Goal: Information Seeking & Learning: Compare options

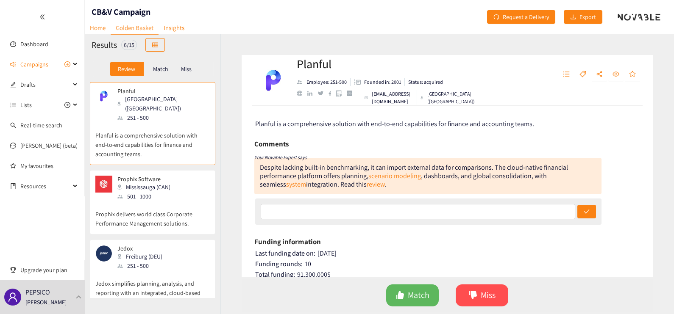
click at [189, 70] on p "Miss" at bounding box center [186, 69] width 11 height 7
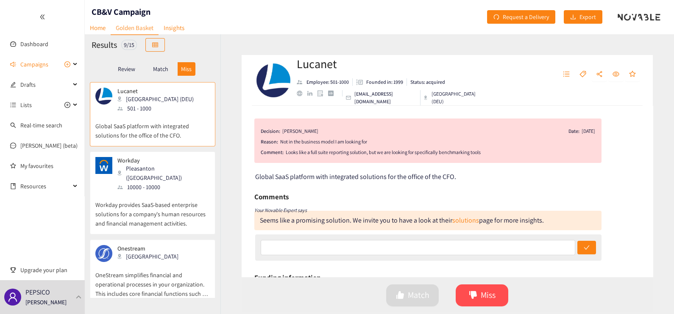
click at [166, 208] on p "Workday provides SaaS-based enterprise solutions for a company's human resource…" at bounding box center [152, 210] width 114 height 36
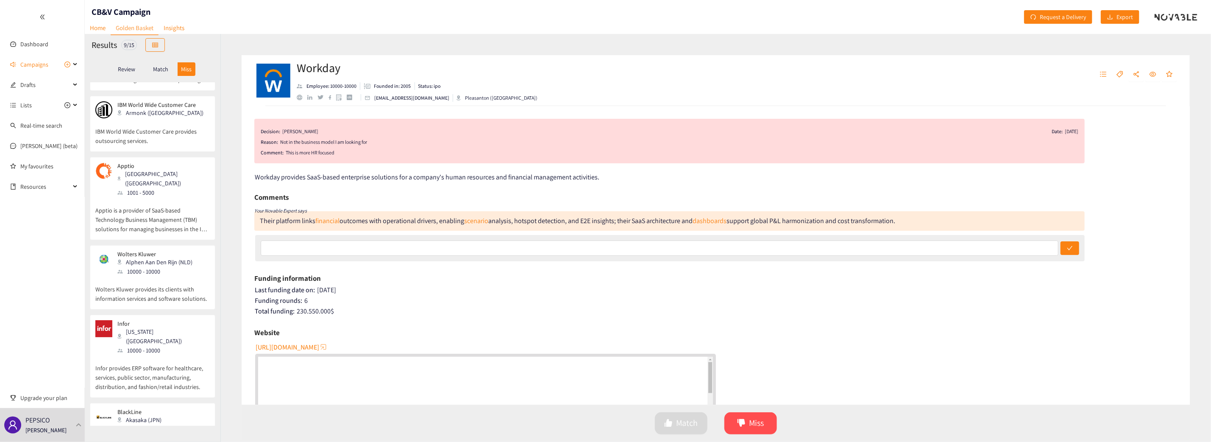
scroll to position [319, 0]
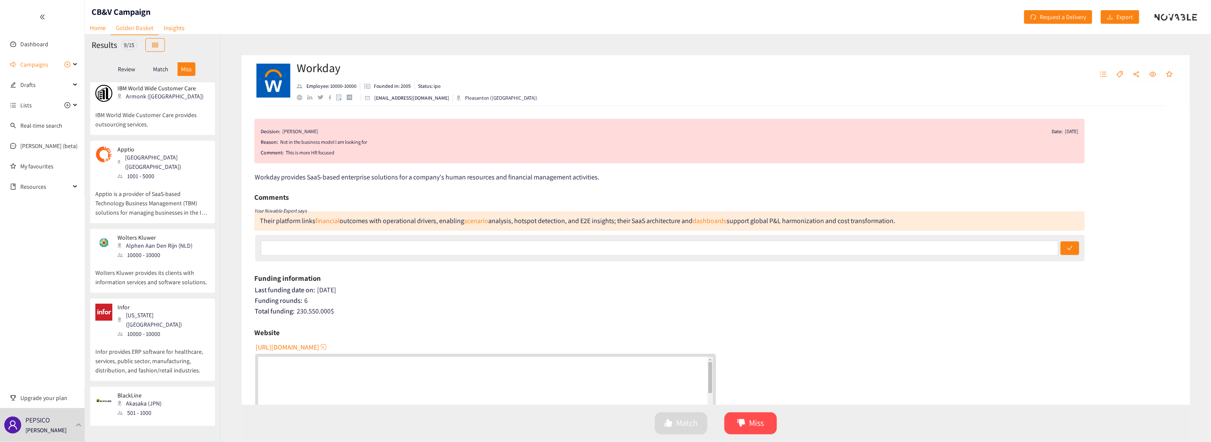
click at [155, 181] on p "Apptio is a provider of SaaS-based Technology Business Management (TBM) solutio…" at bounding box center [152, 199] width 114 height 36
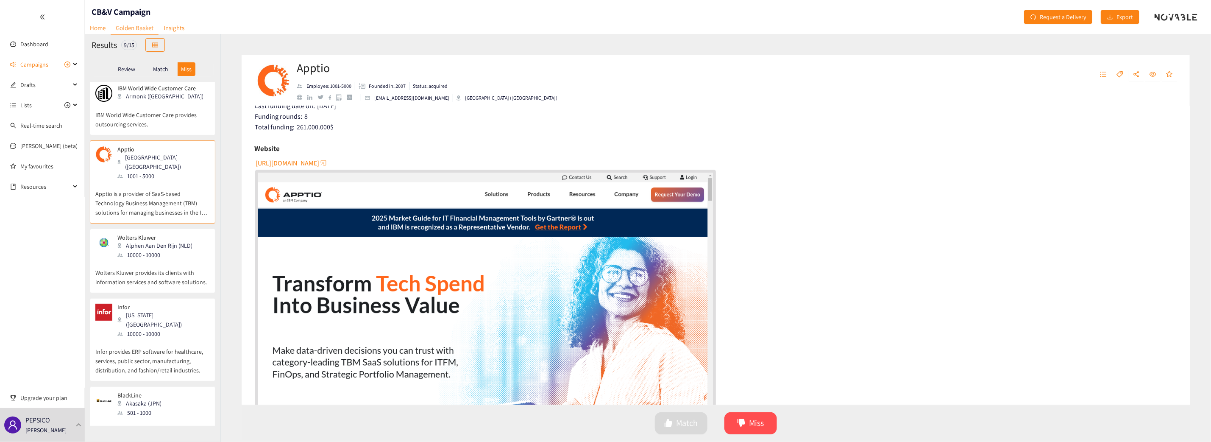
scroll to position [0, 0]
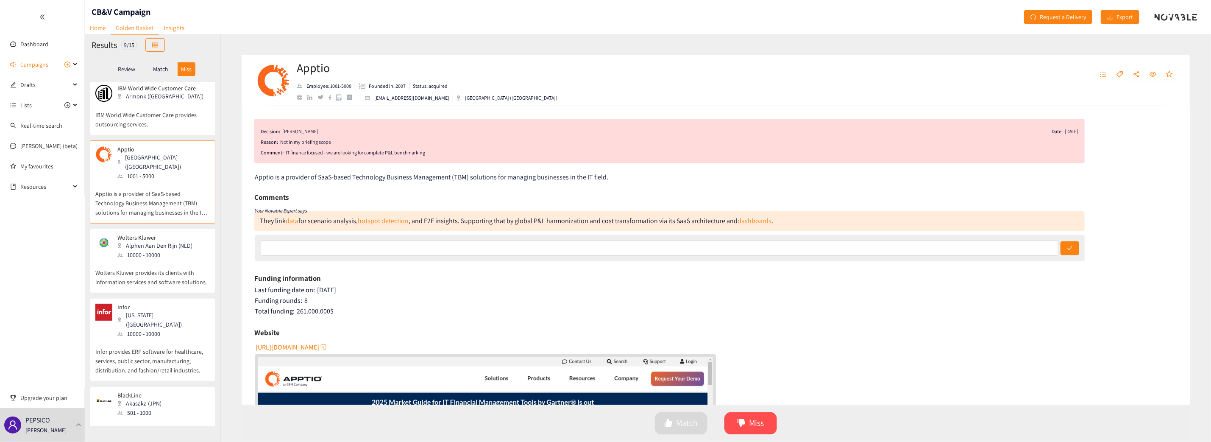
click at [157, 250] on div "10000 - 10000" at bounding box center [157, 254] width 80 height 9
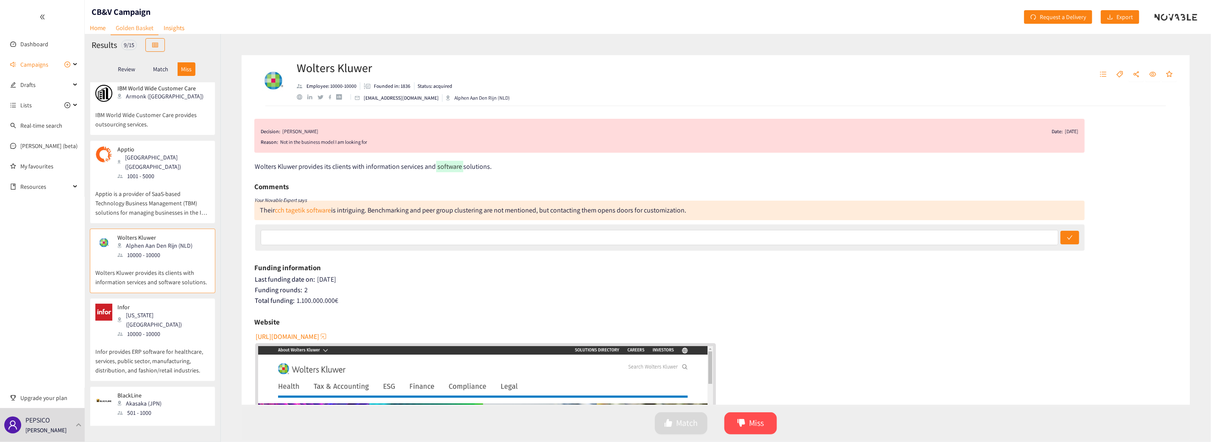
click at [146, 314] on div "10000 - 10000" at bounding box center [163, 333] width 92 height 9
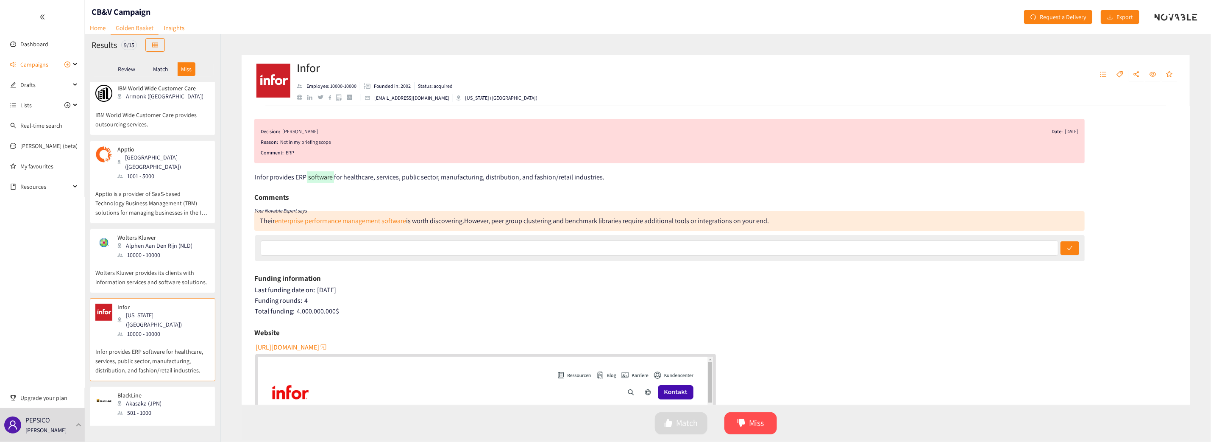
click at [137, 314] on div "501 - 1000" at bounding box center [141, 412] width 49 height 9
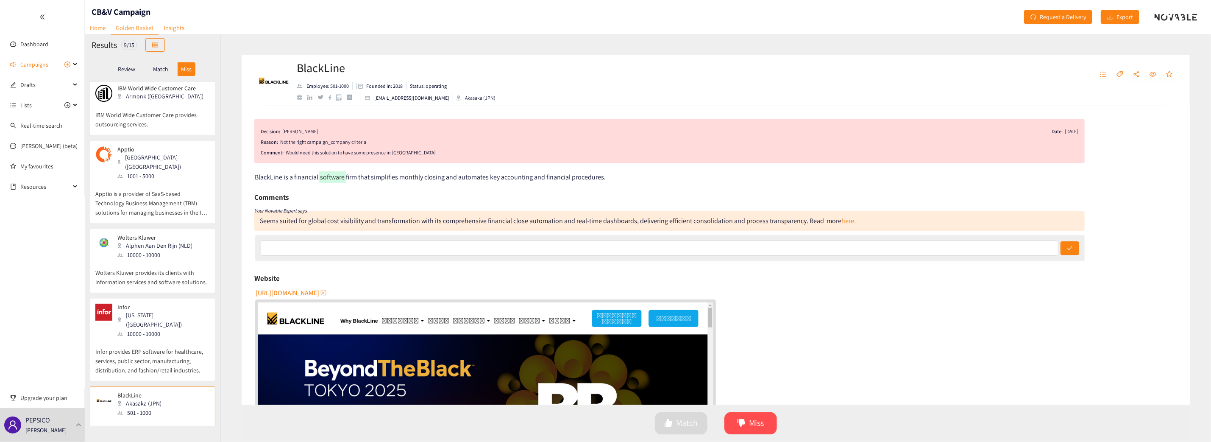
click at [157, 62] on div "Match" at bounding box center [161, 69] width 34 height 14
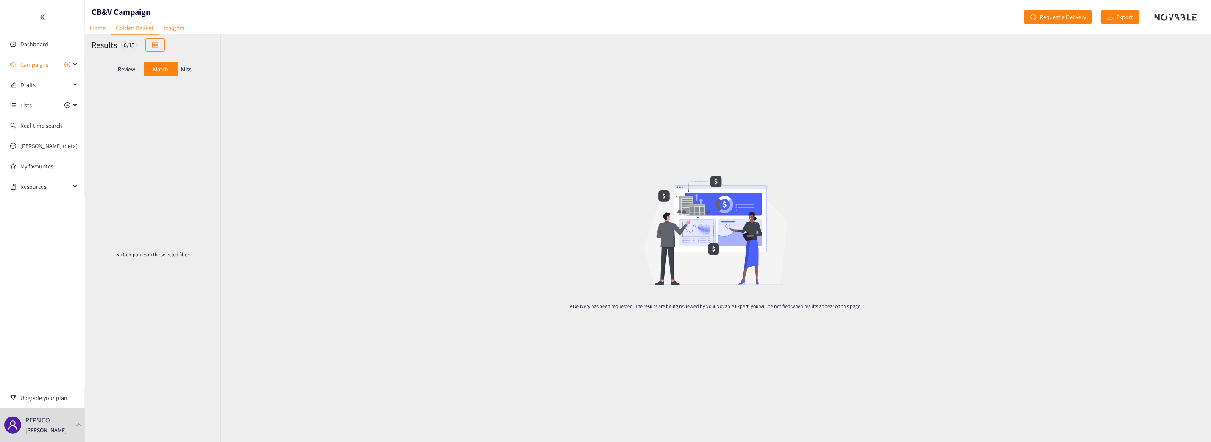
click at [126, 70] on p "Review" at bounding box center [126, 69] width 17 height 7
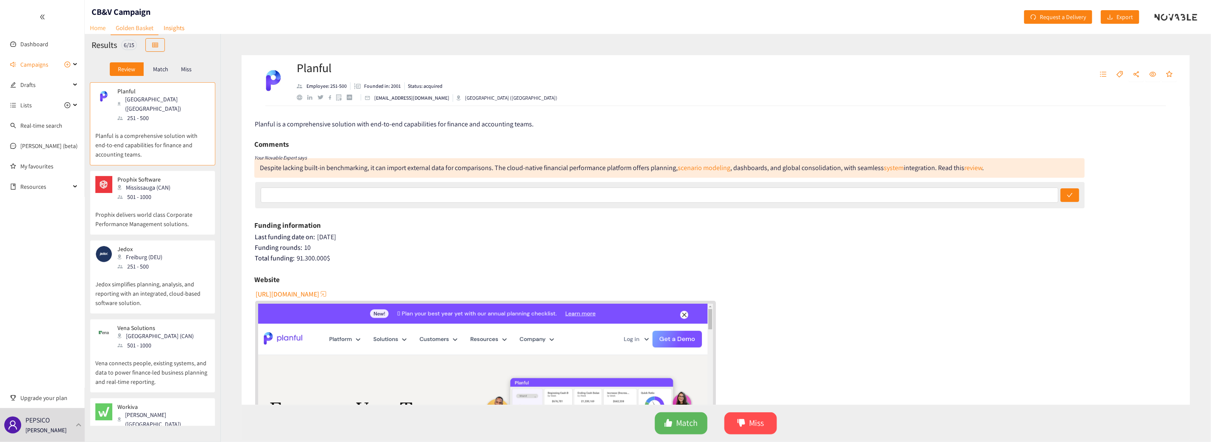
click at [97, 27] on link "Home" at bounding box center [98, 27] width 26 height 13
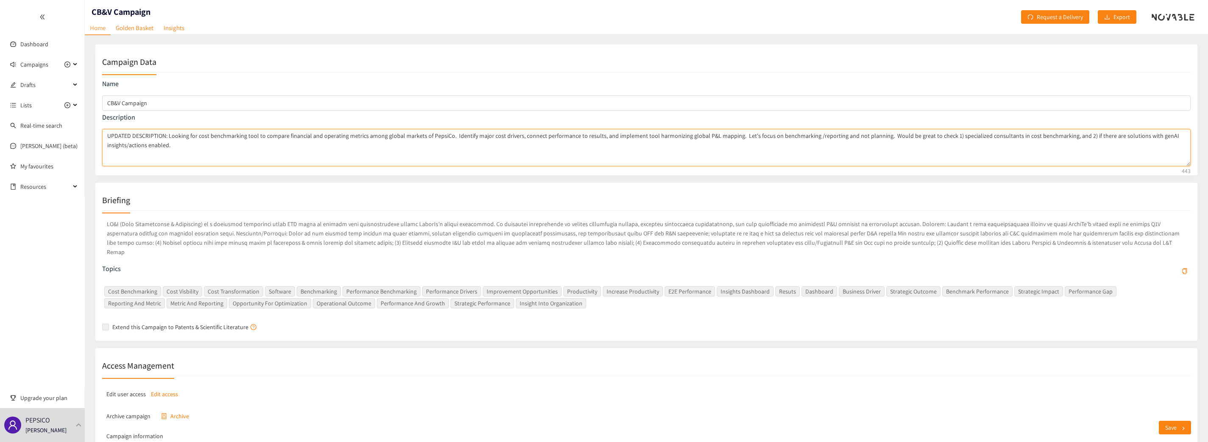
drag, startPoint x: 181, startPoint y: 145, endPoint x: 169, endPoint y: 136, distance: 15.5
click at [169, 136] on textarea "UPDATED DESCRIPTION: Looking for cost benchmarking tool to compare financial an…" at bounding box center [646, 147] width 1088 height 37
click at [189, 135] on textarea "UPDATED DESCRIPTION: Looking for cost benchmarking tool to compare financial an…" at bounding box center [646, 147] width 1088 height 37
drag, startPoint x: 197, startPoint y: 135, endPoint x: 424, endPoint y: 138, distance: 226.8
click at [424, 138] on textarea "UPDATED DESCRIPTION: Looking for cost benchmarking tool to compare financial an…" at bounding box center [646, 147] width 1088 height 37
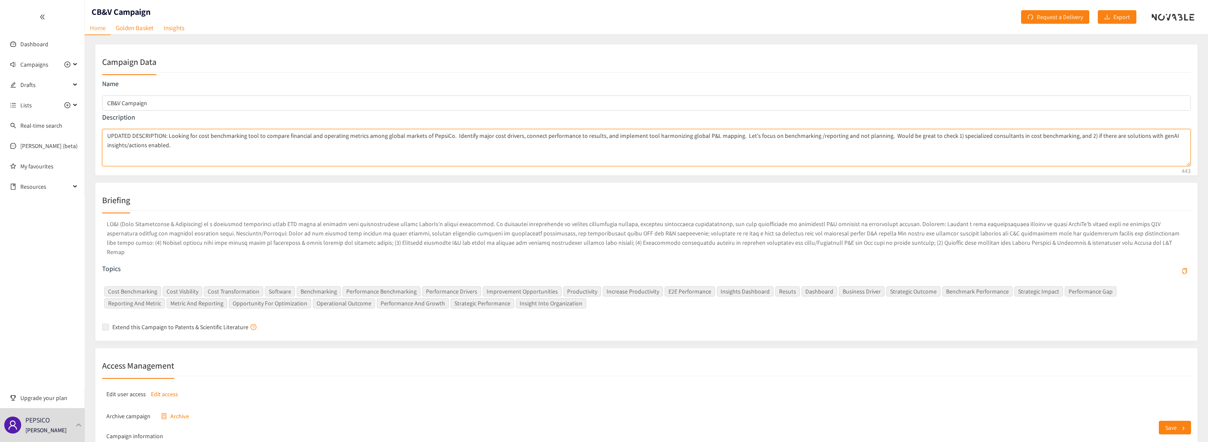
drag, startPoint x: 449, startPoint y: 134, endPoint x: 872, endPoint y: 136, distance: 423.4
click at [673, 136] on textarea "UPDATED DESCRIPTION: Looking for cost benchmarking tool to compare financial an…" at bounding box center [646, 147] width 1088 height 37
click at [147, 26] on link "Golden Basket" at bounding box center [135, 27] width 48 height 13
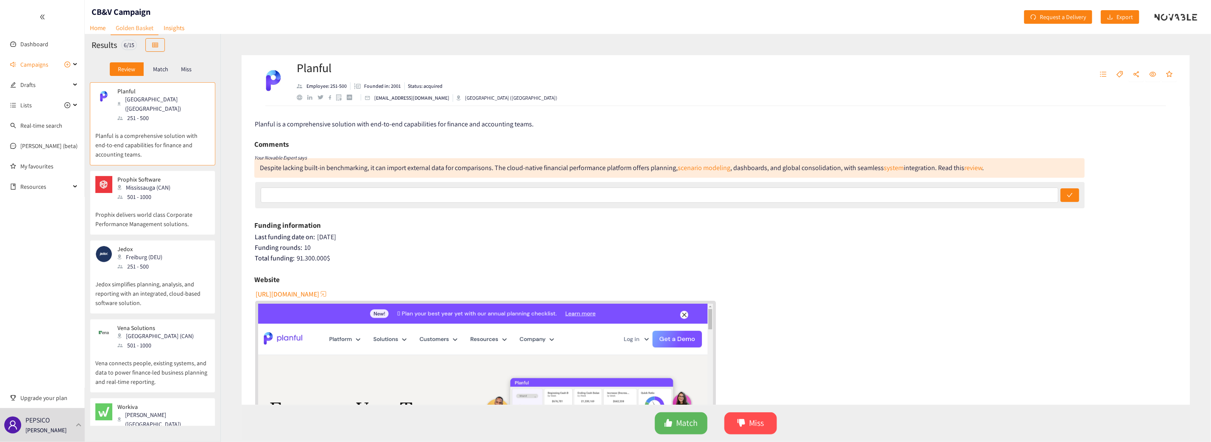
click at [121, 136] on p "Planful is a comprehensive solution with end-to-end capabilities for finance an…" at bounding box center [152, 140] width 114 height 36
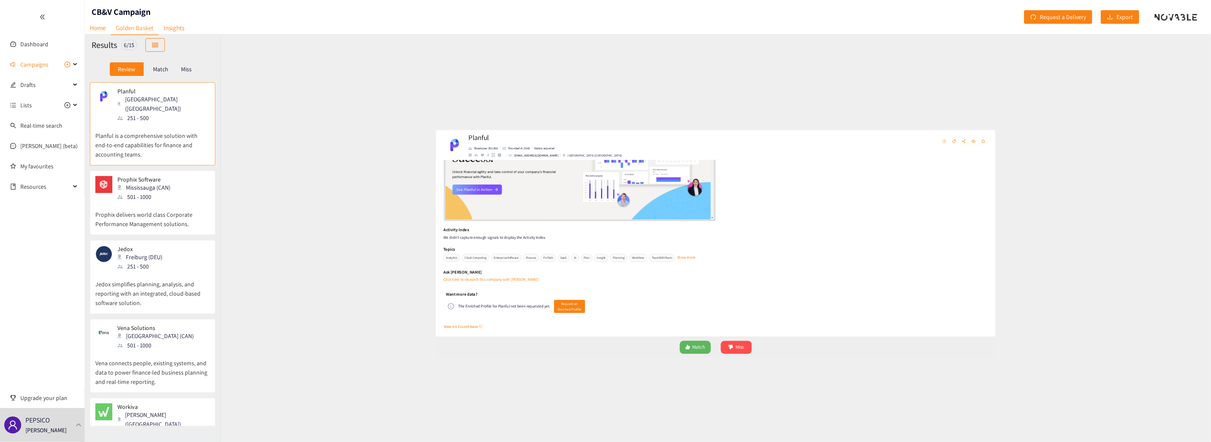
scroll to position [371, 0]
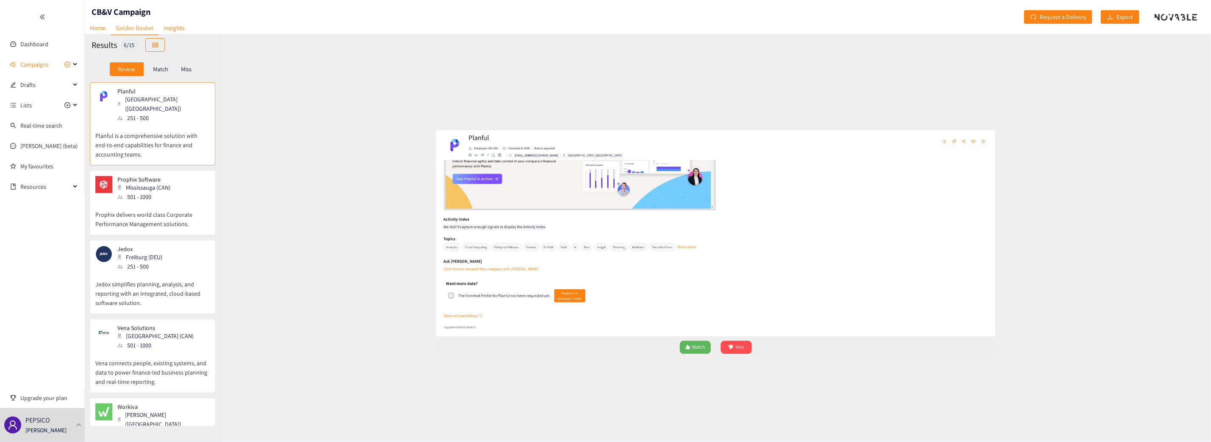
click at [496, 252] on span "Plan" at bounding box center [497, 254] width 19 height 14
click at [673, 252] on button "Show more" at bounding box center [666, 250] width 32 height 4
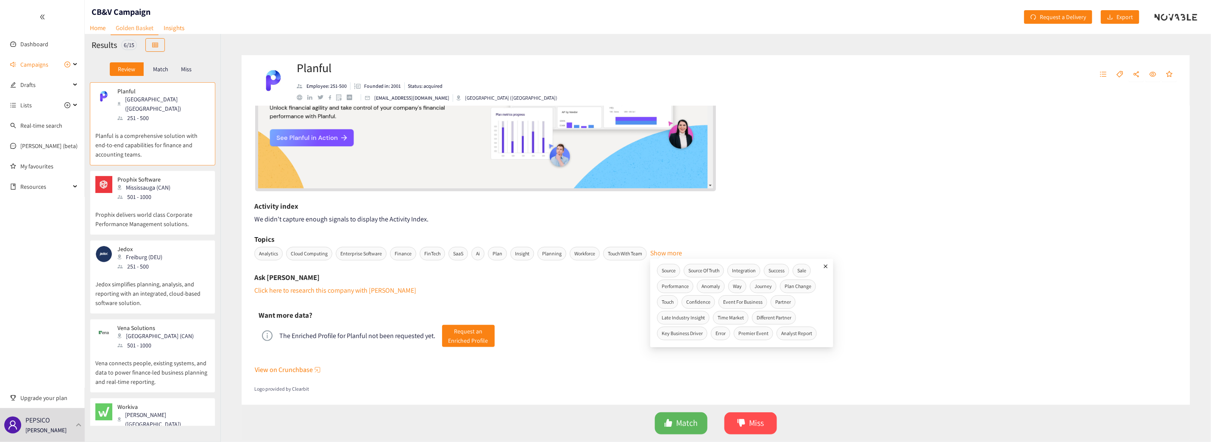
click at [634, 230] on div "Planful is a comprehensive solution with end-to-end capabilities for finance an…" at bounding box center [716, 255] width 948 height 298
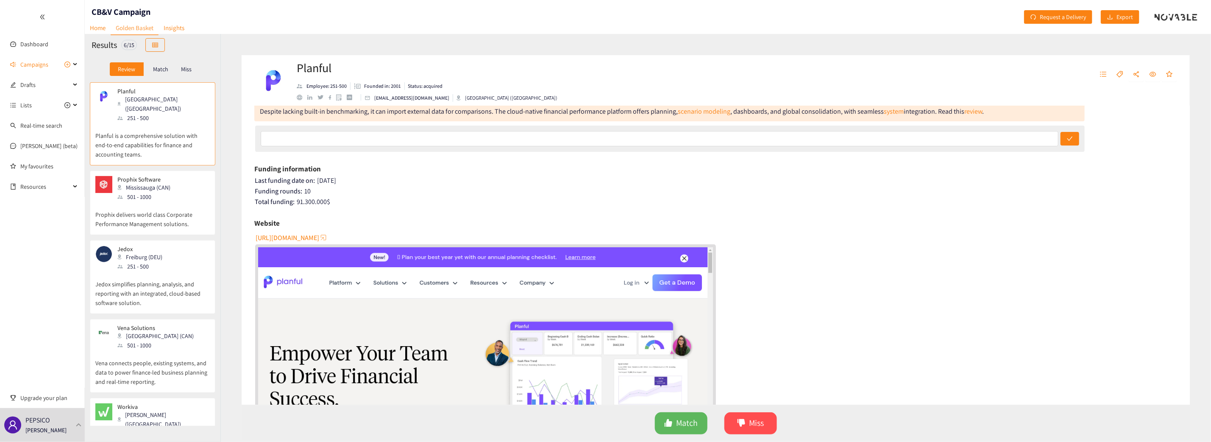
scroll to position [55, 0]
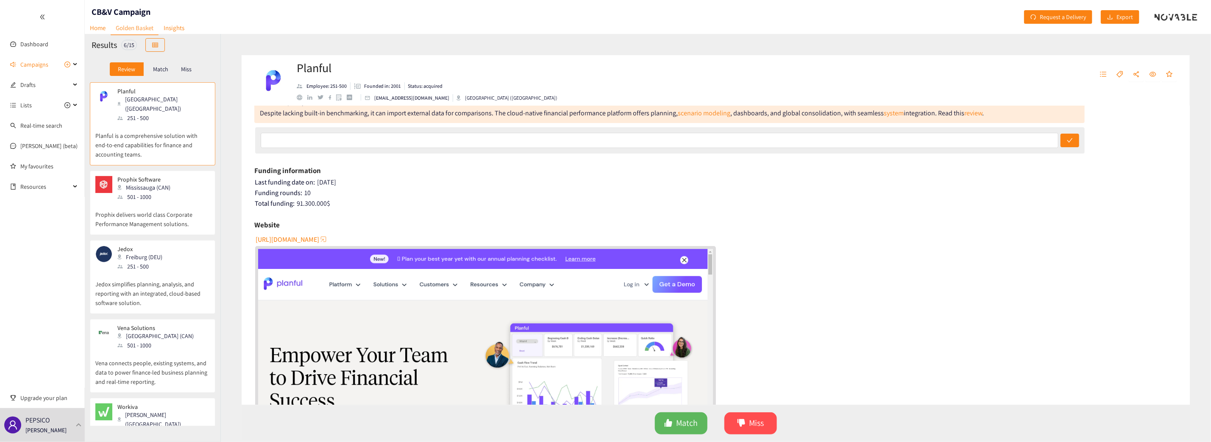
drag, startPoint x: 312, startPoint y: 237, endPoint x: 556, endPoint y: 189, distance: 248.4
click at [556, 189] on div "Funding rounds: 10" at bounding box center [716, 193] width 922 height 8
click at [280, 236] on span "[URL][DOMAIN_NAME]" at bounding box center [288, 239] width 64 height 11
click at [103, 25] on link "Home" at bounding box center [98, 27] width 26 height 13
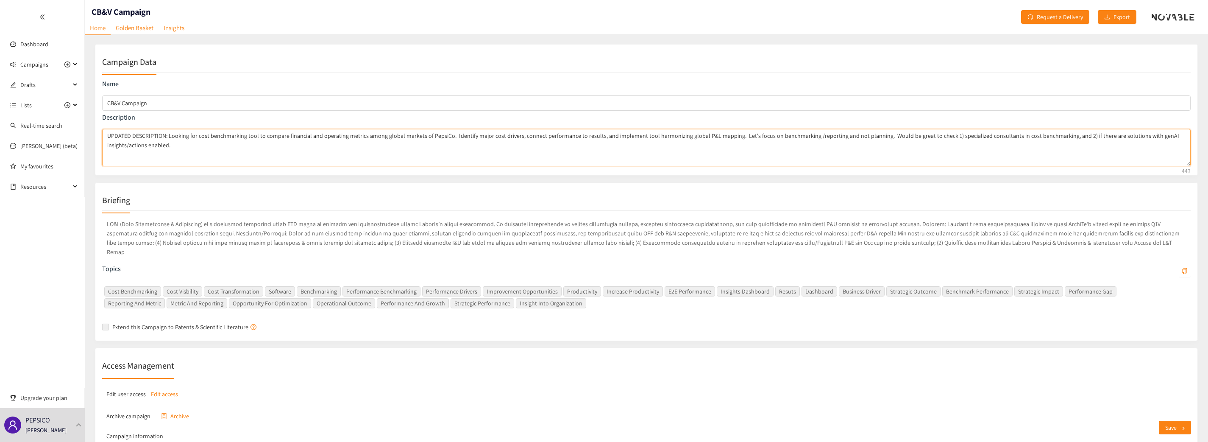
drag, startPoint x: 917, startPoint y: 136, endPoint x: 1146, endPoint y: 137, distance: 229.7
click at [673, 137] on textarea "UPDATED DESCRIPTION: Looking for cost benchmarking tool to compare financial an…" at bounding box center [646, 147] width 1088 height 37
click at [140, 25] on link "Golden Basket" at bounding box center [135, 27] width 48 height 13
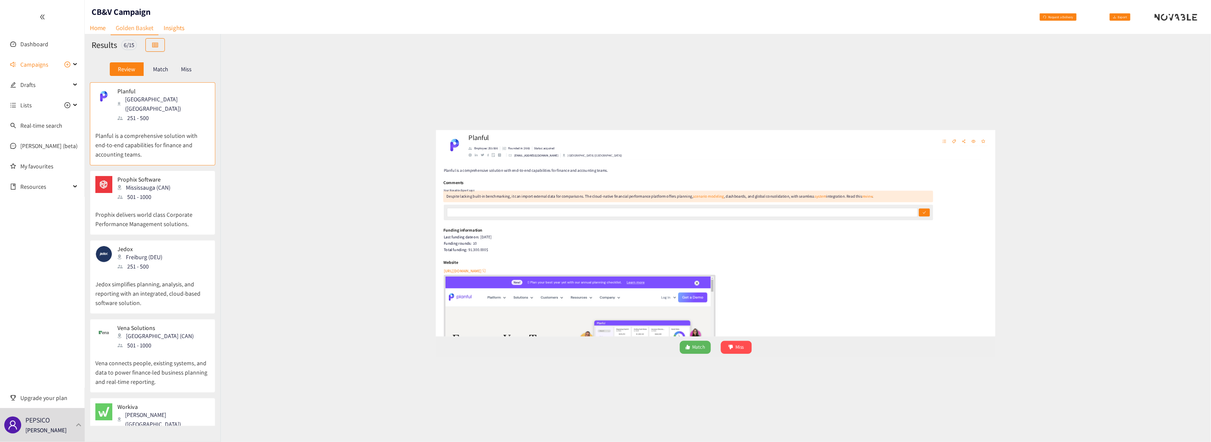
click at [139, 201] on p "Prophix delivers world class Corporate Performance Management solutions." at bounding box center [152, 214] width 114 height 27
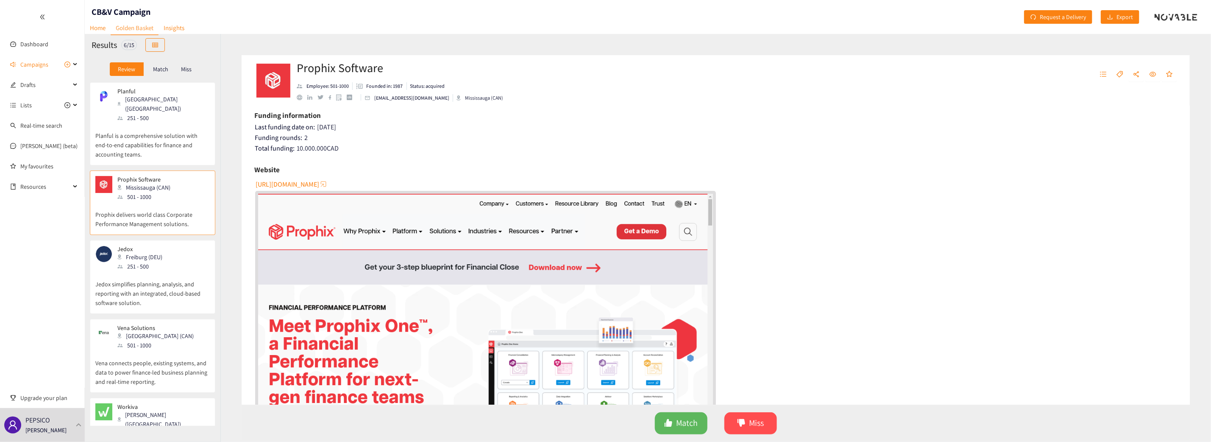
scroll to position [110, 0]
click at [154, 262] on div "251 - 500" at bounding box center [142, 266] width 50 height 9
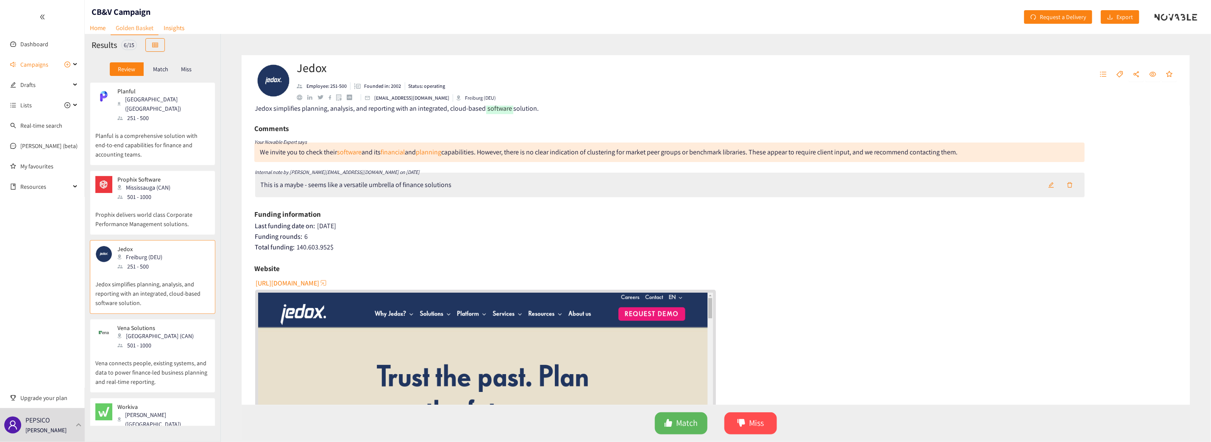
scroll to position [0, 0]
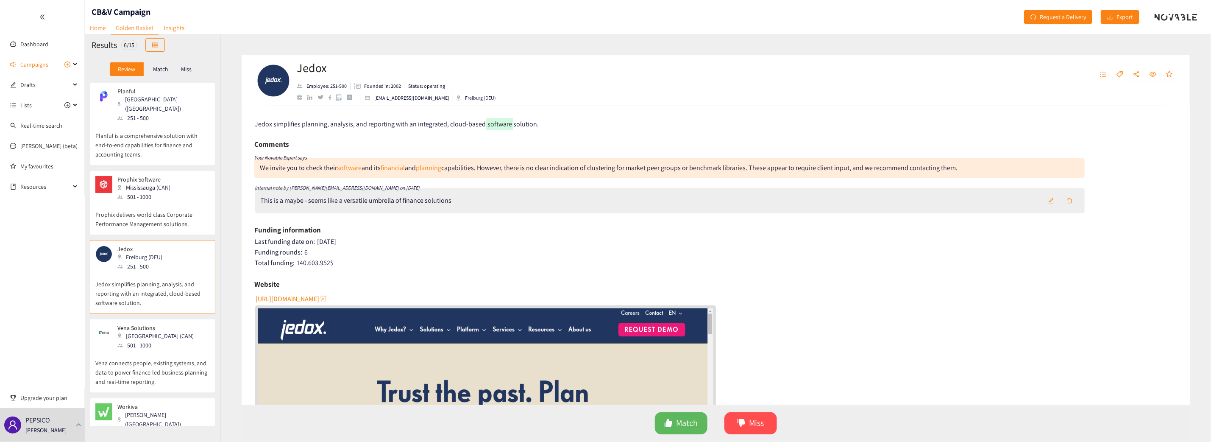
click at [165, 133] on p "Planful is a comprehensive solution with end-to-end capabilities for finance an…" at bounding box center [152, 140] width 114 height 36
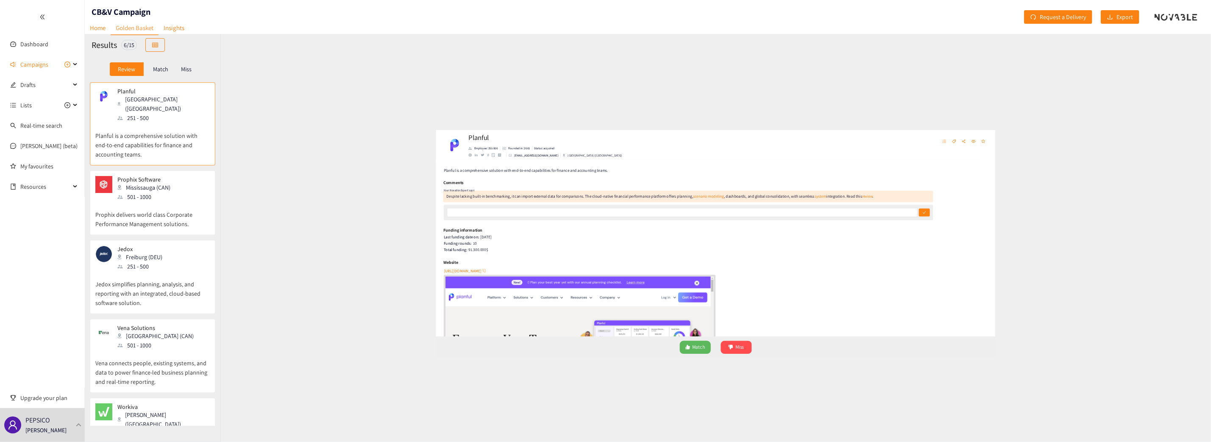
click at [173, 178] on div "Prophix Software Mississauga (CAN) 501 - 1000" at bounding box center [152, 188] width 114 height 25
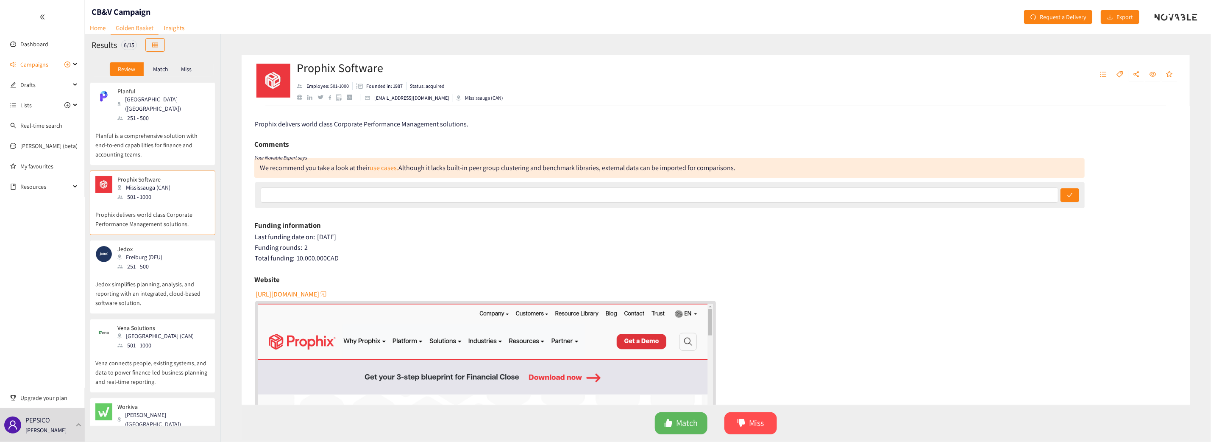
click at [167, 271] on p "Jedox simplifies planning, analysis, and reporting with an integrated, cloud-ba…" at bounding box center [152, 289] width 114 height 36
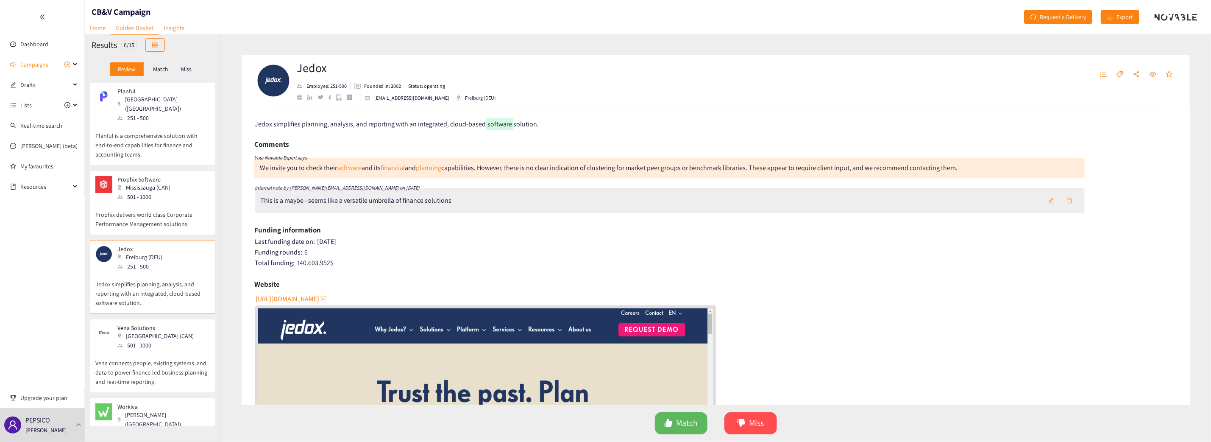
click at [165, 308] on div "Planful [GEOGRAPHIC_DATA] ([GEOGRAPHIC_DATA]) 251 - 500 Planful is a comprehens…" at bounding box center [153, 253] width 136 height 343
click at [166, 314] on div "Vena Solutions [GEOGRAPHIC_DATA] (CAN) 501 - 1000" at bounding box center [152, 336] width 114 height 25
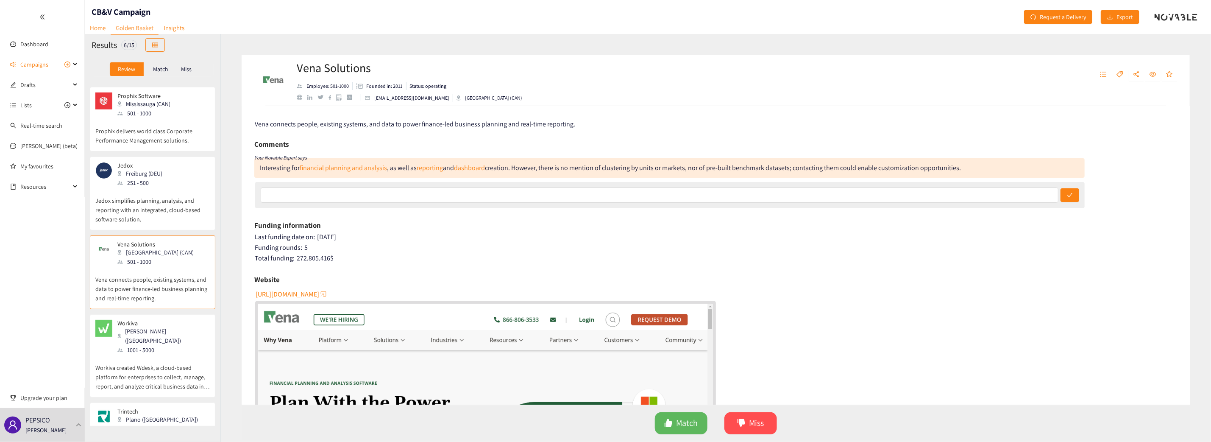
scroll to position [84, 0]
click at [161, 314] on div "Workiva [PERSON_NAME] ([GEOGRAPHIC_DATA]) 1001 - 5000" at bounding box center [152, 336] width 114 height 35
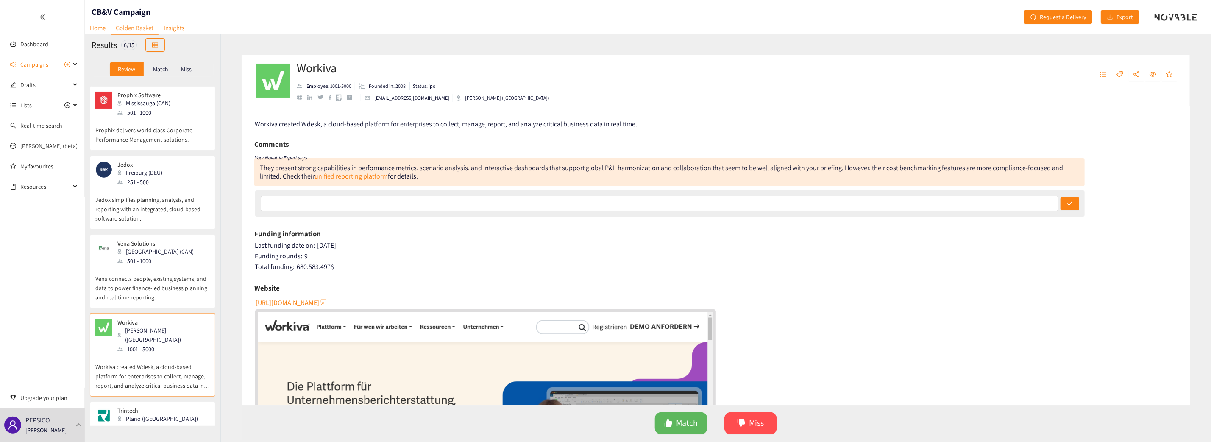
scroll to position [119, 0]
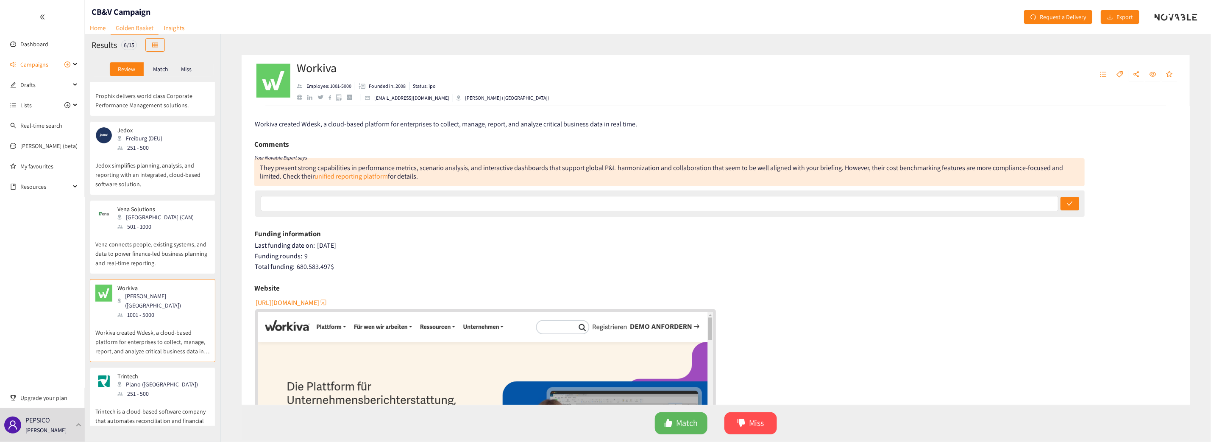
click at [145, 314] on div "251 - 500" at bounding box center [160, 393] width 86 height 9
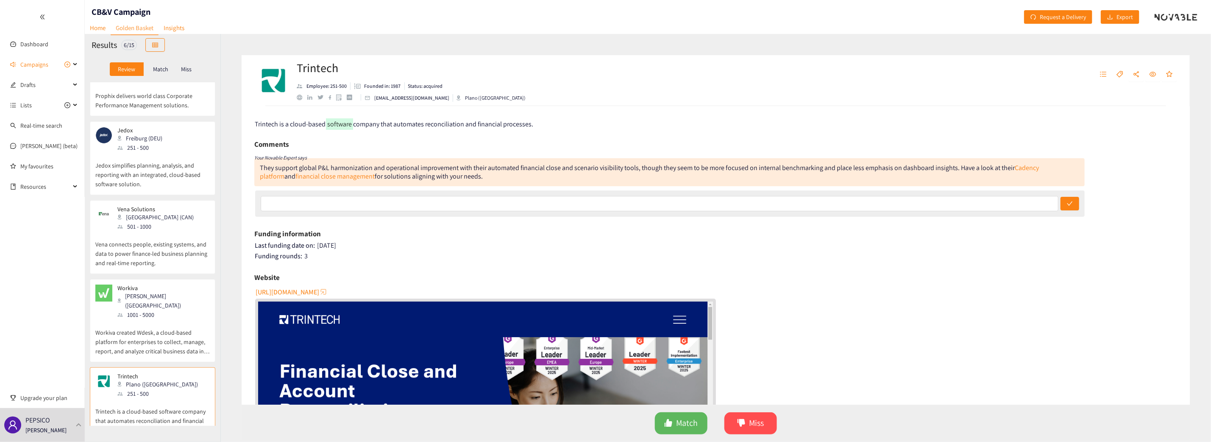
click at [154, 314] on p "Workiva created Wdesk, a cloud-based platform for enterprises to collect, manag…" at bounding box center [152, 337] width 114 height 36
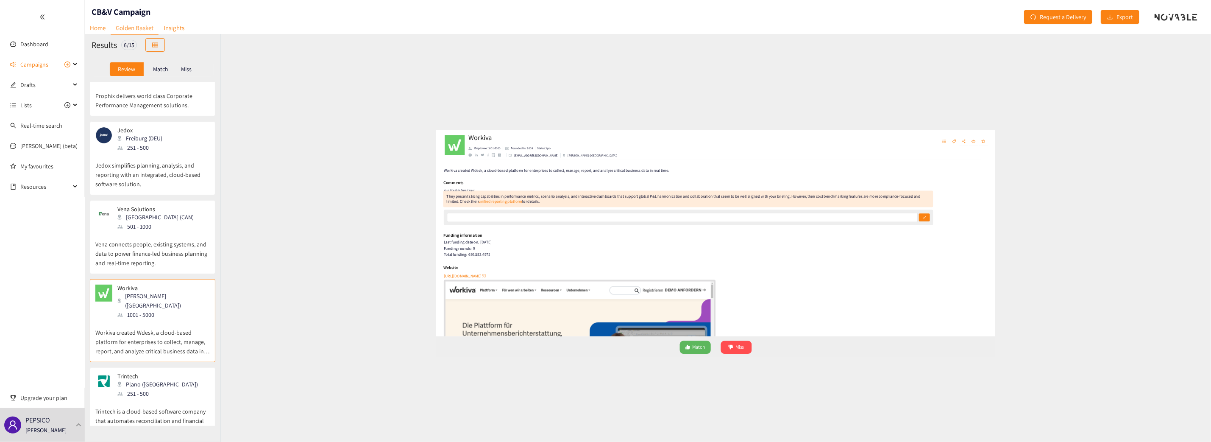
click at [161, 249] on p "Vena connects people, existing systems, and data to power finance-led business …" at bounding box center [152, 249] width 114 height 36
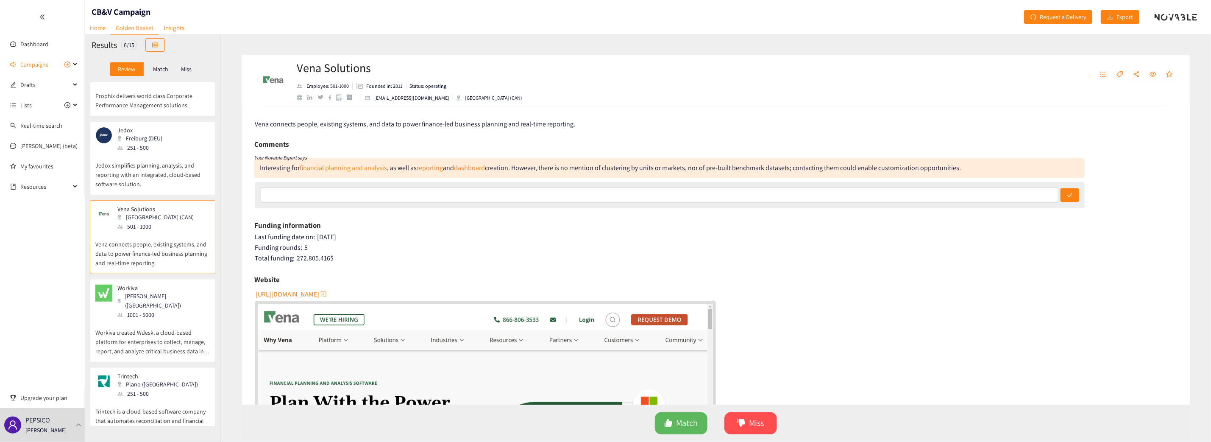
click at [171, 156] on p "Jedox simplifies planning, analysis, and reporting with an integrated, cloud-ba…" at bounding box center [152, 170] width 114 height 36
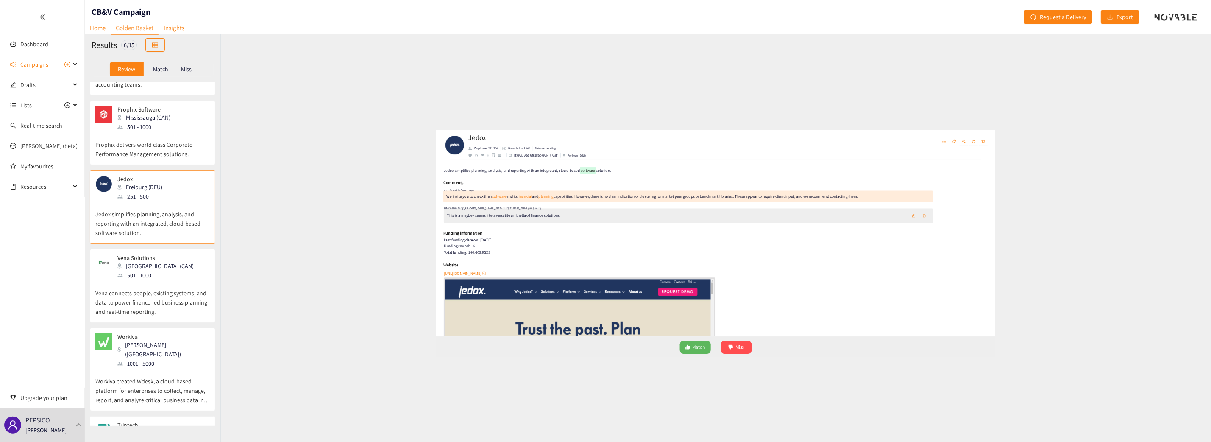
scroll to position [69, 0]
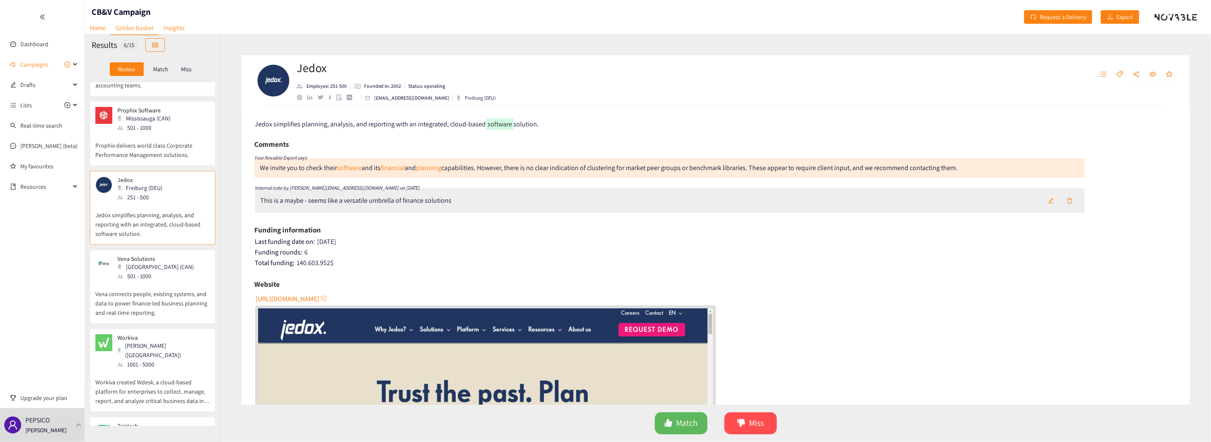
click at [164, 134] on p "Prophix delivers world class Corporate Performance Management solutions." at bounding box center [152, 145] width 114 height 27
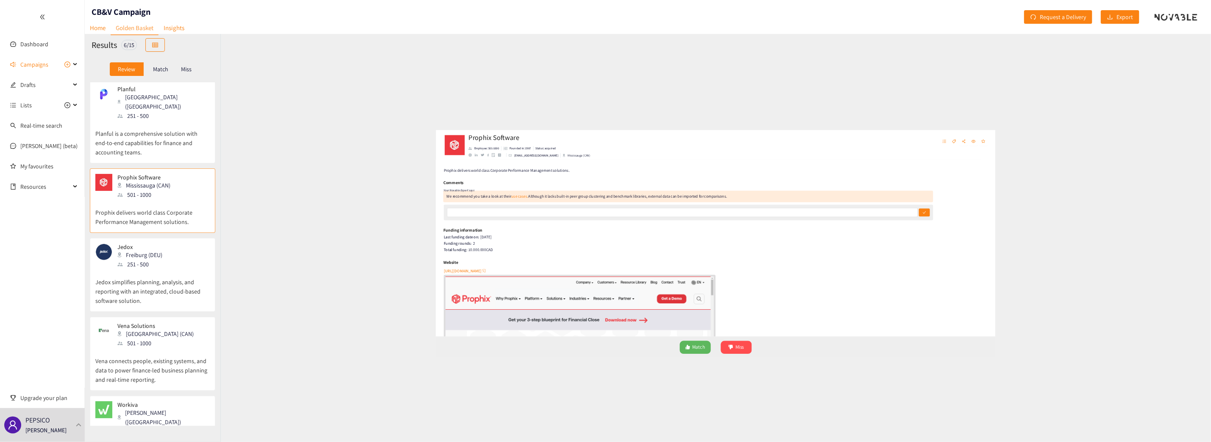
scroll to position [1, 0]
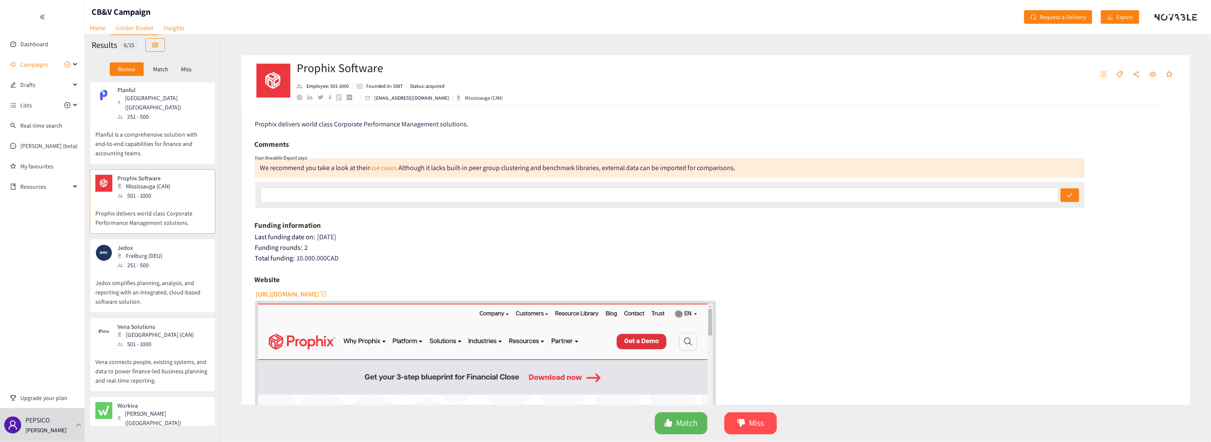
click at [150, 122] on p "Planful is a comprehensive solution with end-to-end capabilities for finance an…" at bounding box center [152, 139] width 114 height 36
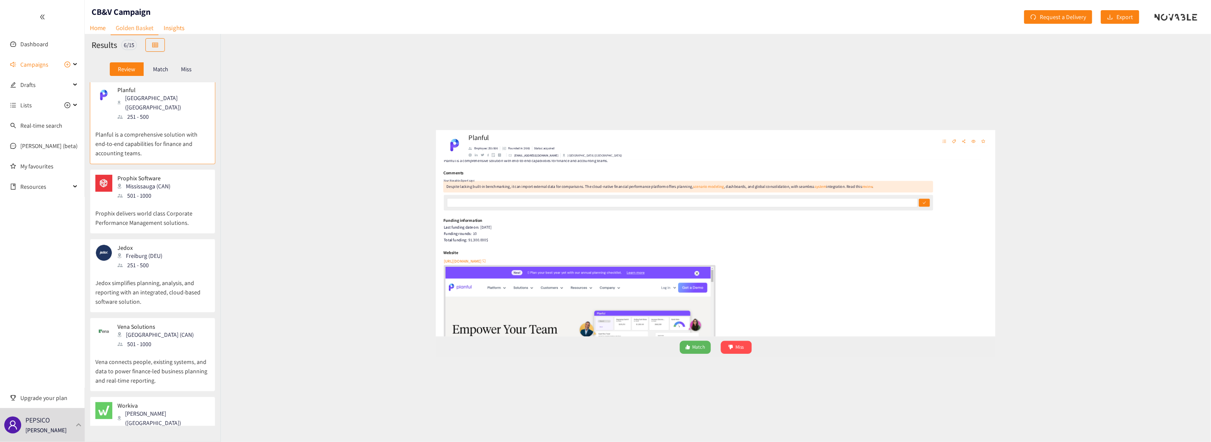
scroll to position [0, 0]
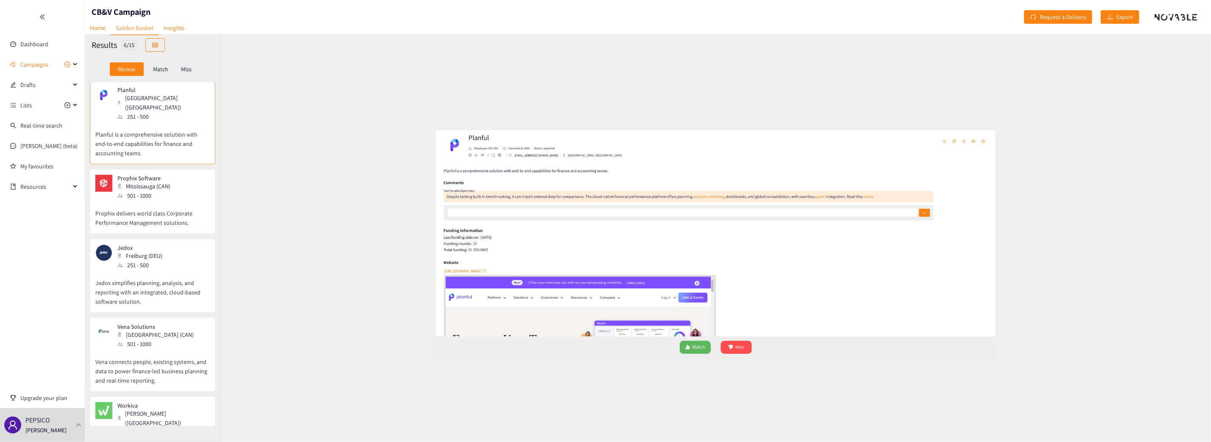
click at [195, 175] on div "Prophix Software Mississauga (CAN) 501 - 1000" at bounding box center [152, 187] width 114 height 25
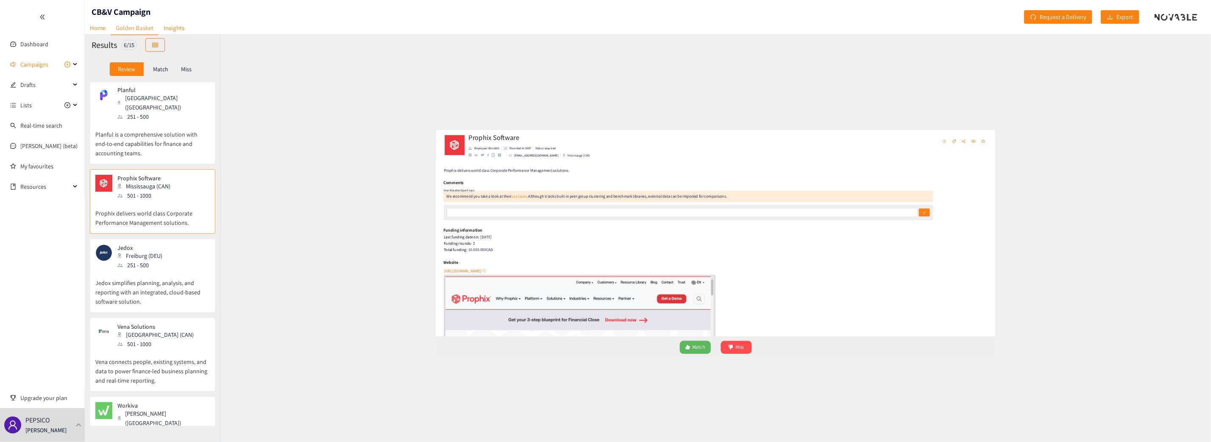
click at [171, 270] on p "Jedox simplifies planning, analysis, and reporting with an integrated, cloud-ba…" at bounding box center [152, 288] width 114 height 36
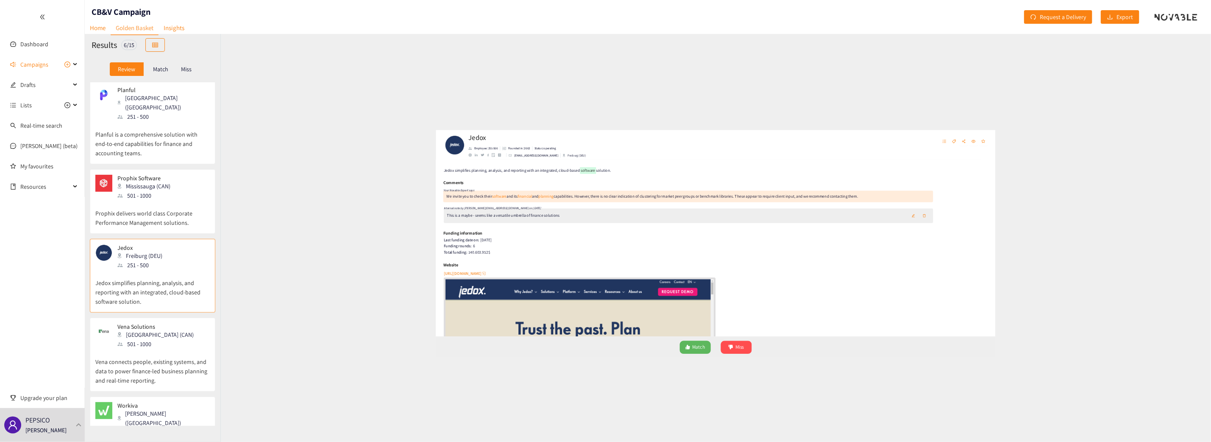
click at [139, 314] on div "501 - 1000" at bounding box center [157, 343] width 81 height 9
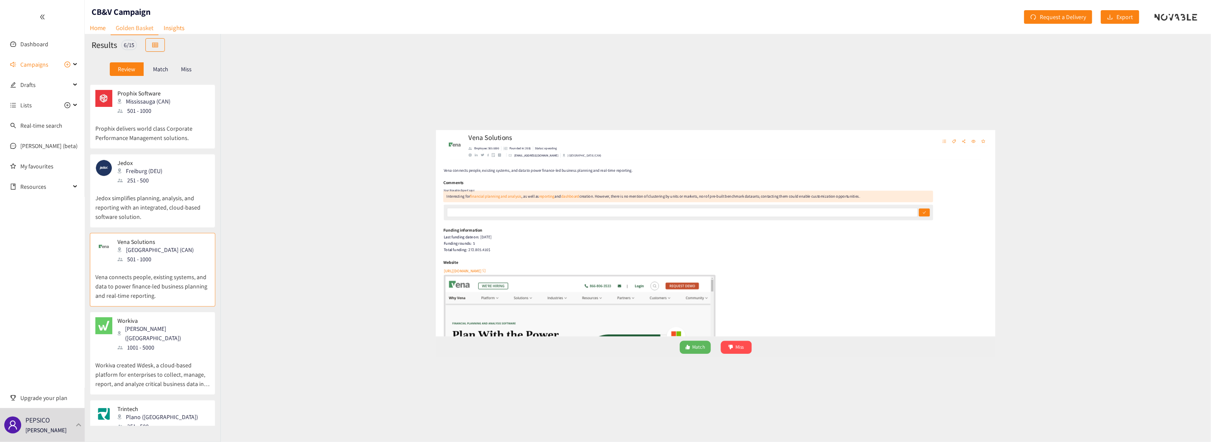
scroll to position [103, 0]
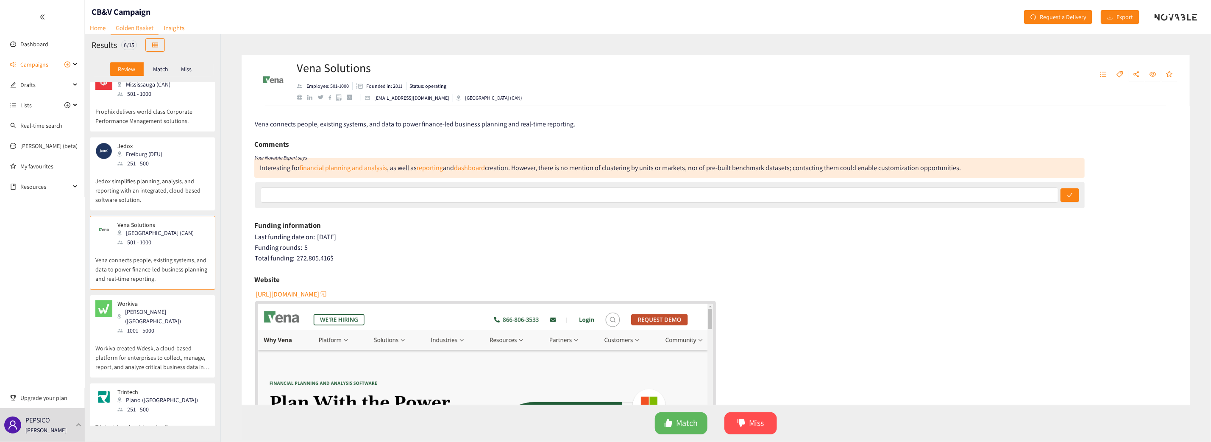
click at [134, 314] on div "1001 - 5000" at bounding box center [163, 330] width 92 height 9
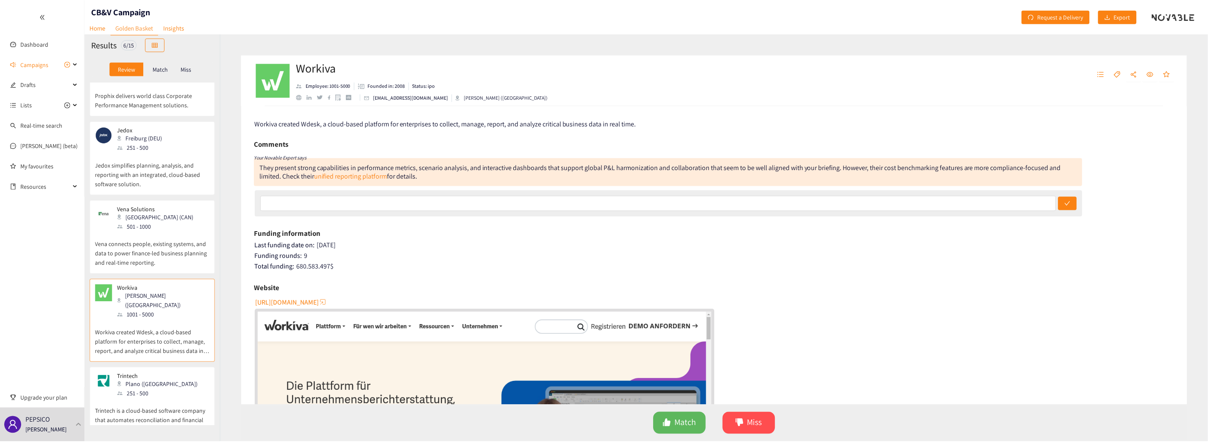
scroll to position [118, 0]
click at [138, 314] on div "Plano ([GEOGRAPHIC_DATA])" at bounding box center [160, 384] width 86 height 9
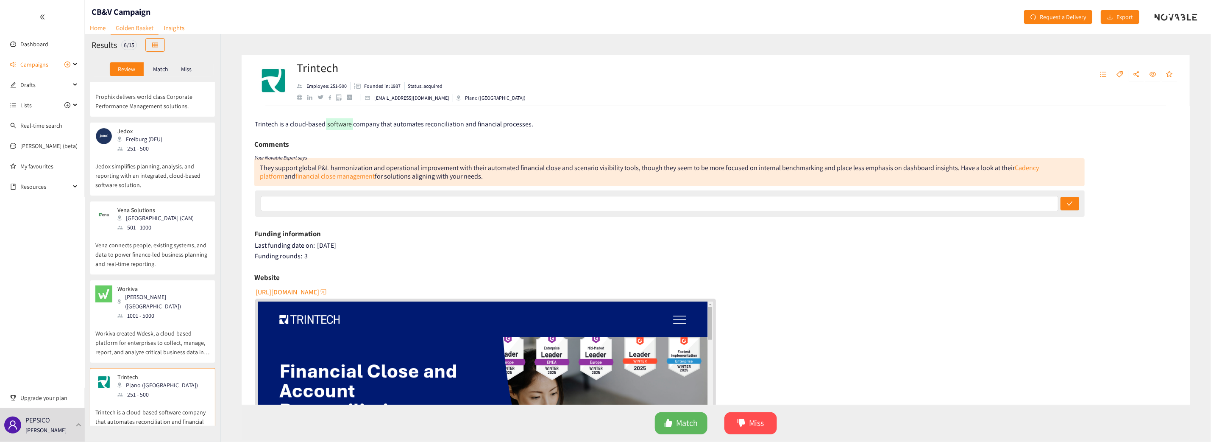
click at [183, 232] on p "Vena connects people, existing systems, and data to power finance-led business …" at bounding box center [152, 250] width 114 height 36
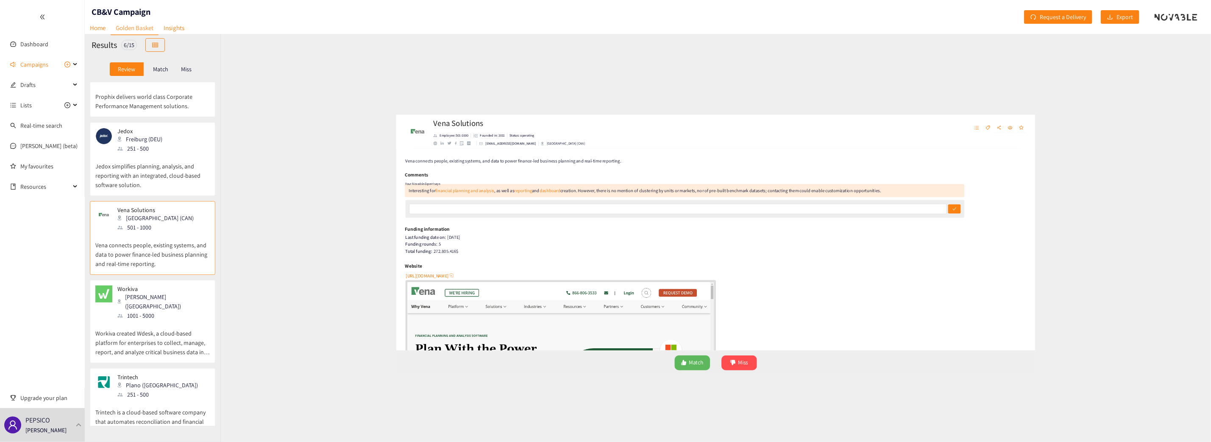
click at [163, 314] on p "Workiva created Wdesk, a cloud-based platform for enterprises to collect, manag…" at bounding box center [152, 338] width 114 height 36
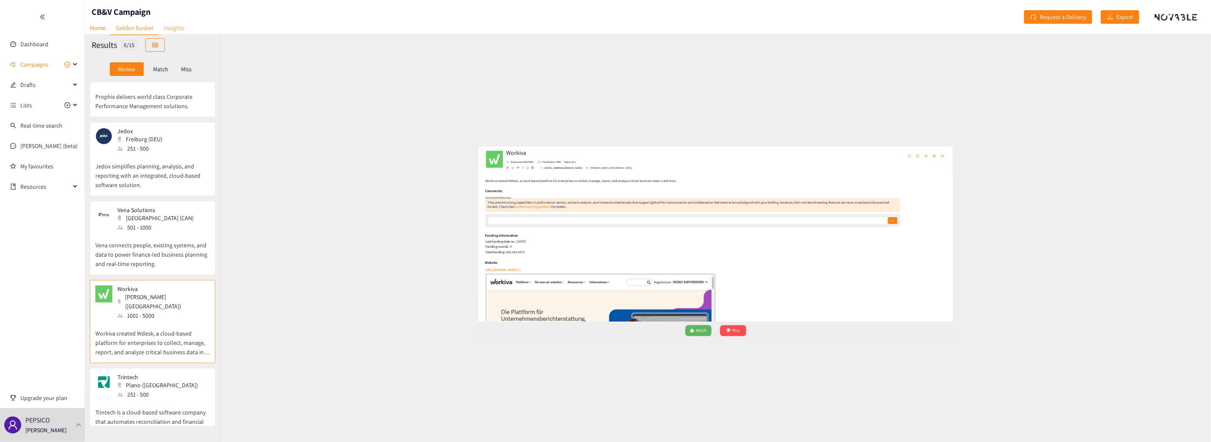
click at [176, 27] on link "Insights" at bounding box center [174, 27] width 31 height 13
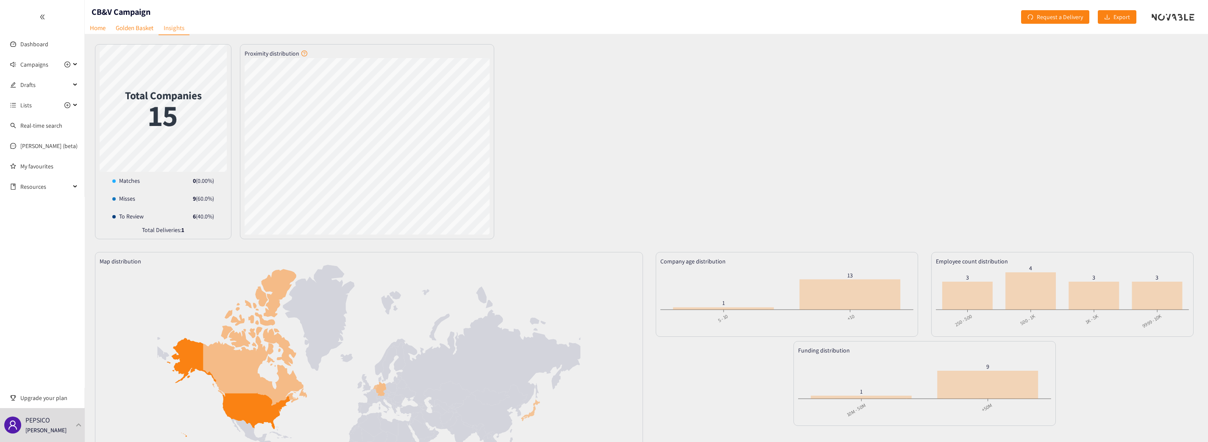
scroll to position [166, 0]
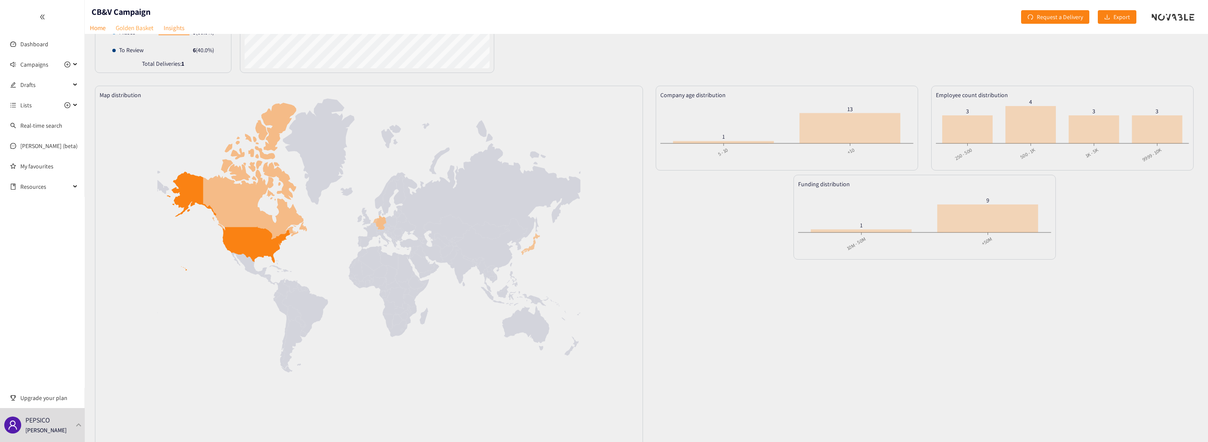
click at [136, 27] on link "Golden Basket" at bounding box center [135, 27] width 48 height 13
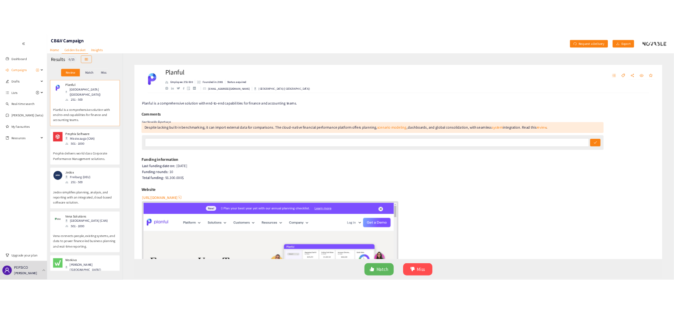
scroll to position [119, 0]
